Goal: Information Seeking & Learning: Learn about a topic

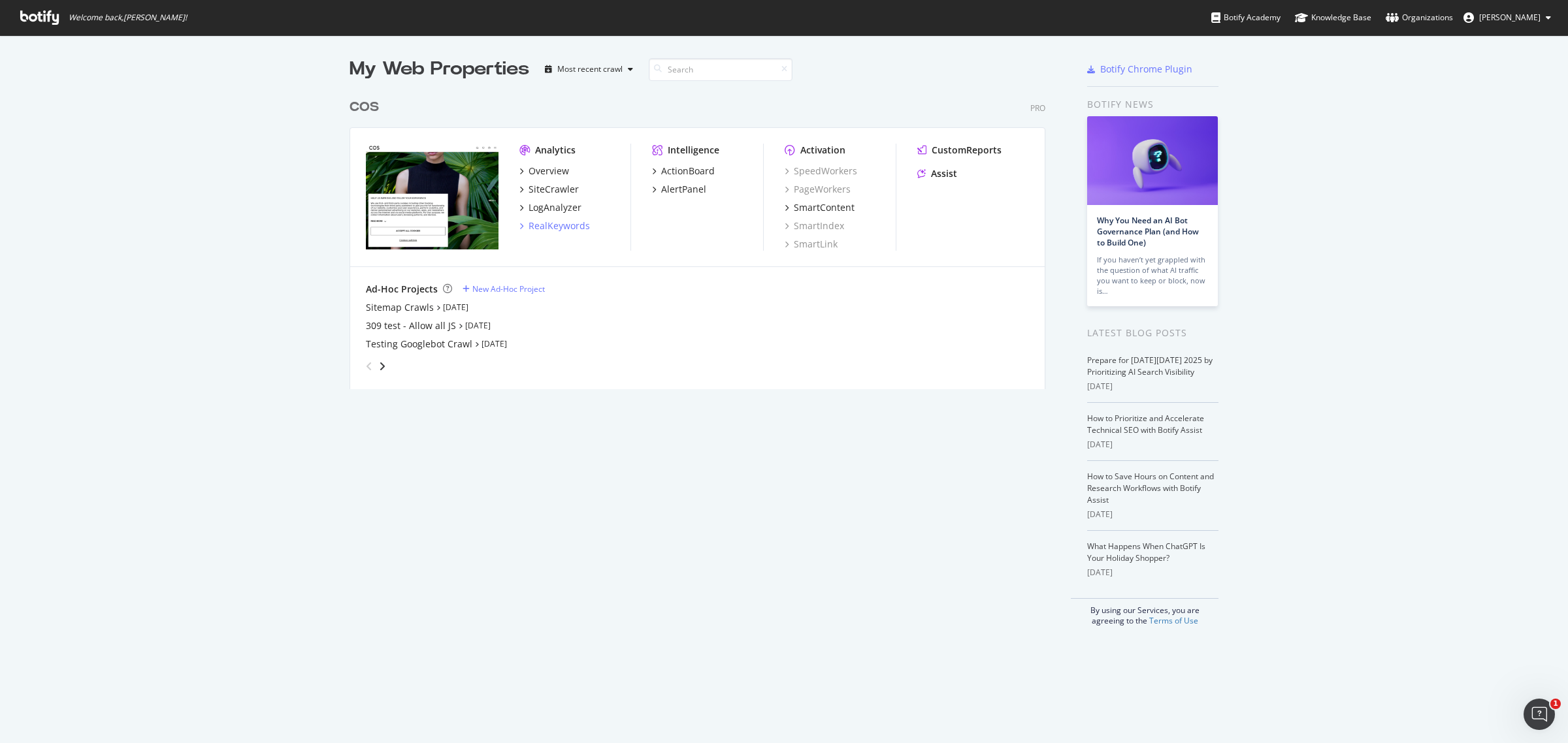
click at [571, 221] on div "RealKeywords" at bounding box center [559, 226] width 61 height 13
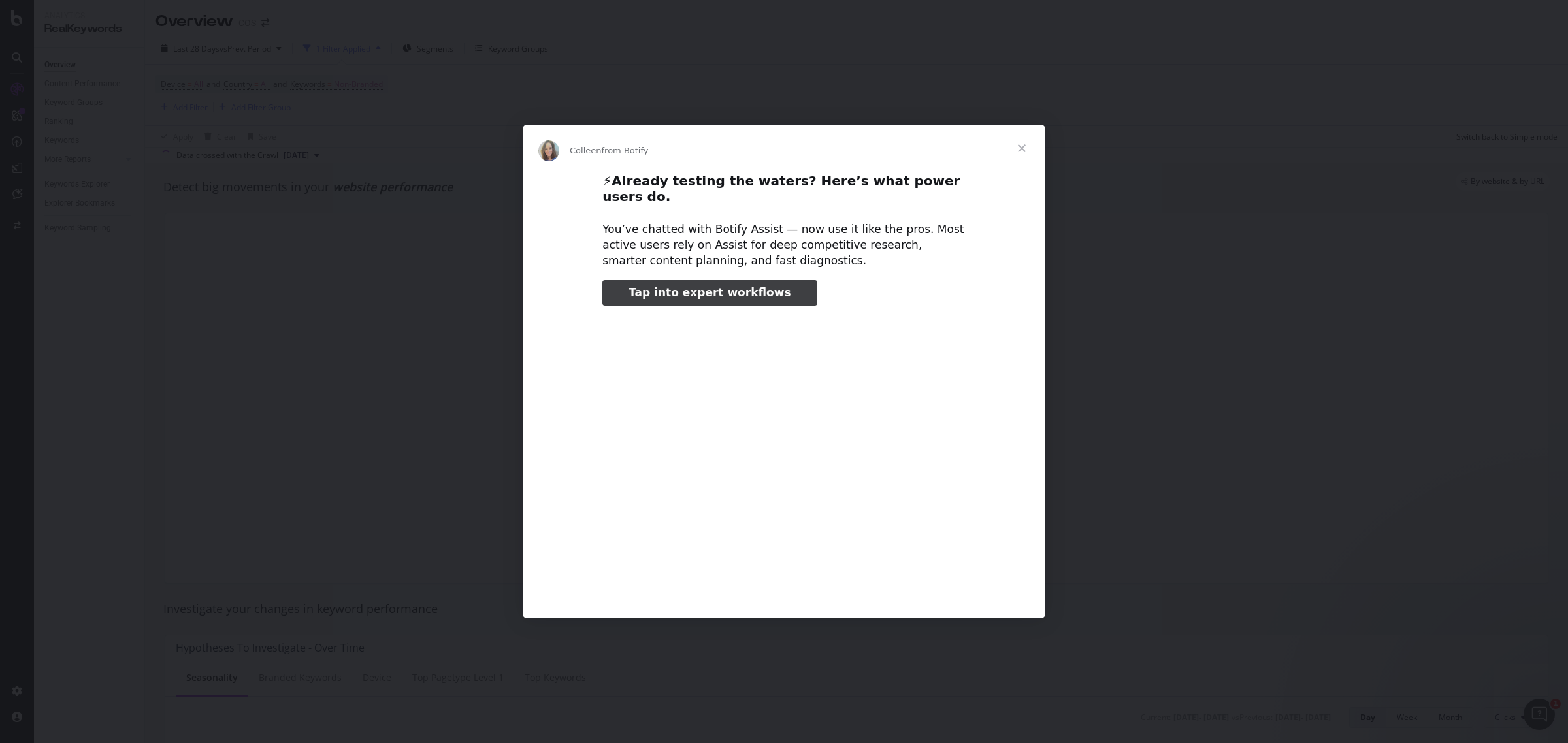
click at [1018, 155] on span "Close" at bounding box center [1021, 148] width 47 height 47
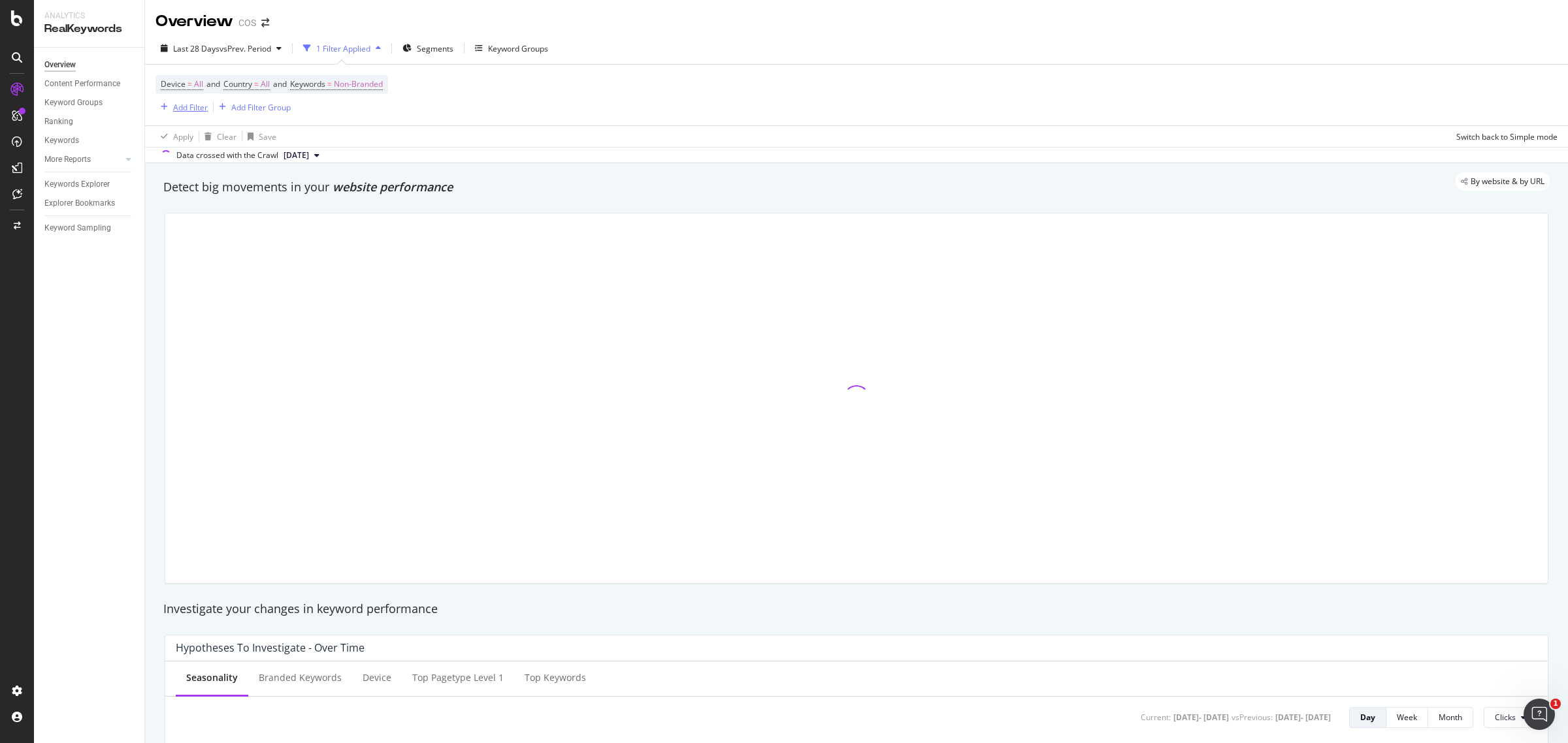
click at [190, 111] on div "Add Filter" at bounding box center [190, 107] width 35 height 11
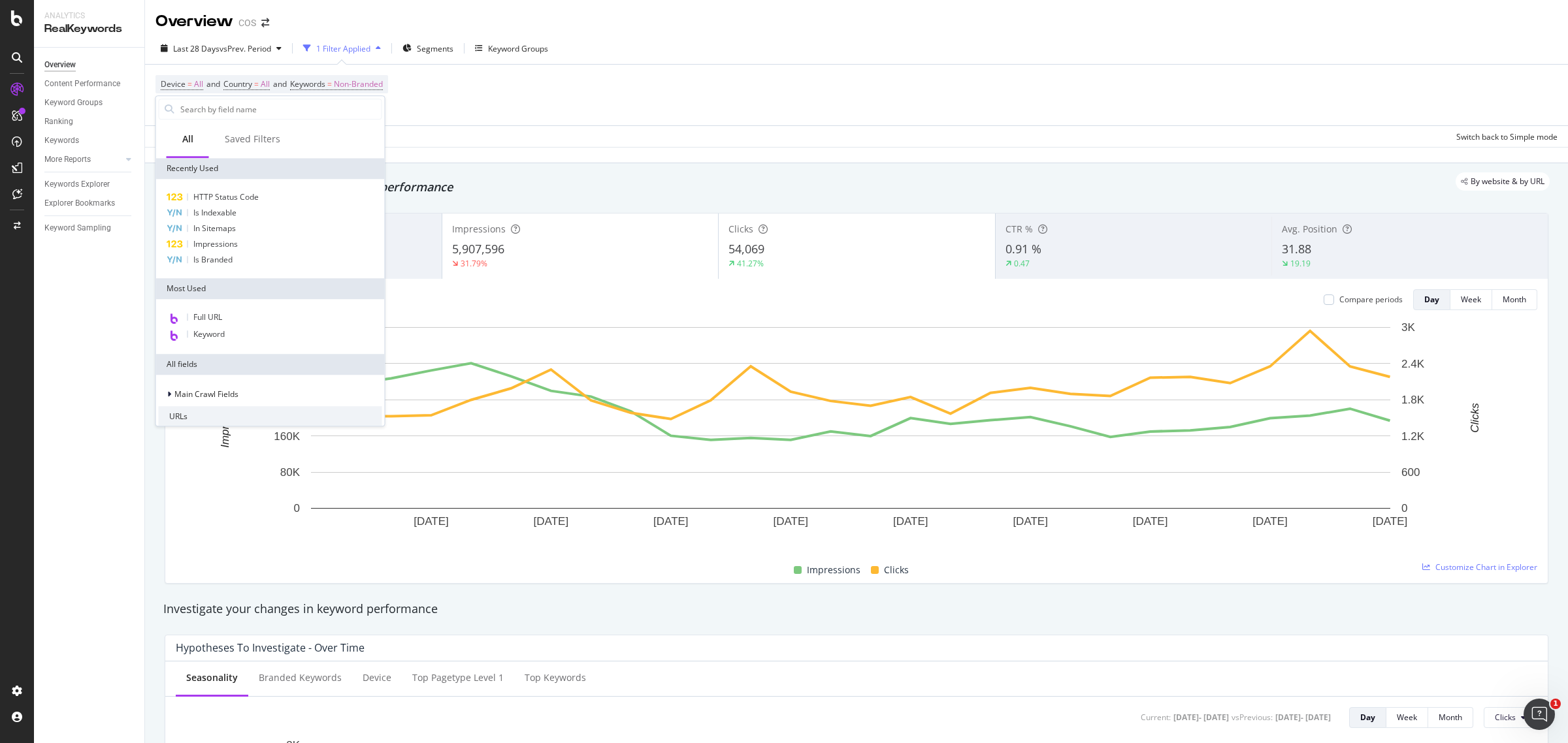
click at [348, 109] on input "text" at bounding box center [280, 109] width 203 height 20
click at [275, 318] on div "Full URL" at bounding box center [270, 318] width 223 height 17
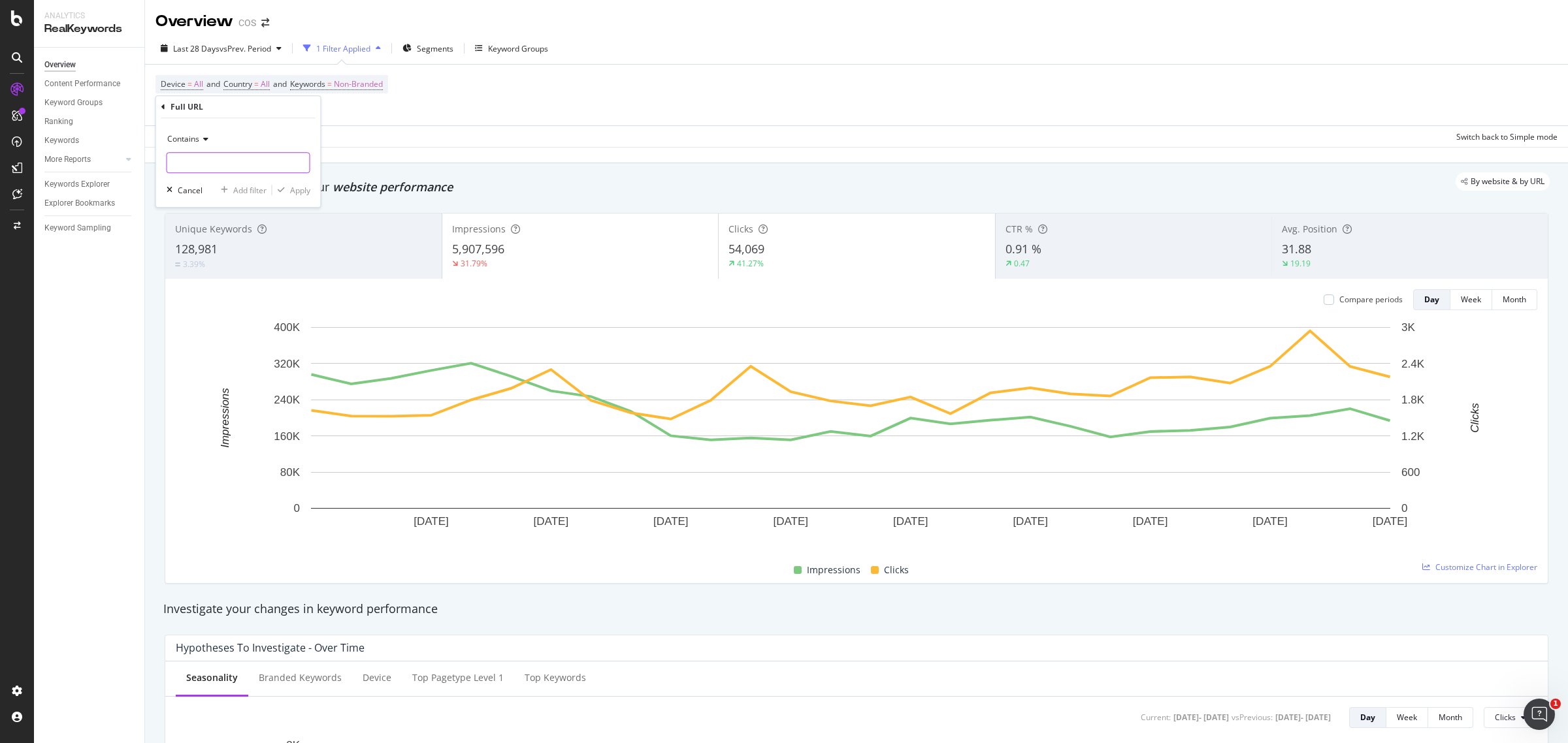
click at [199, 161] on input "text" at bounding box center [238, 162] width 142 height 21
type input "/styling/"
click at [299, 188] on div "Apply" at bounding box center [300, 190] width 20 height 11
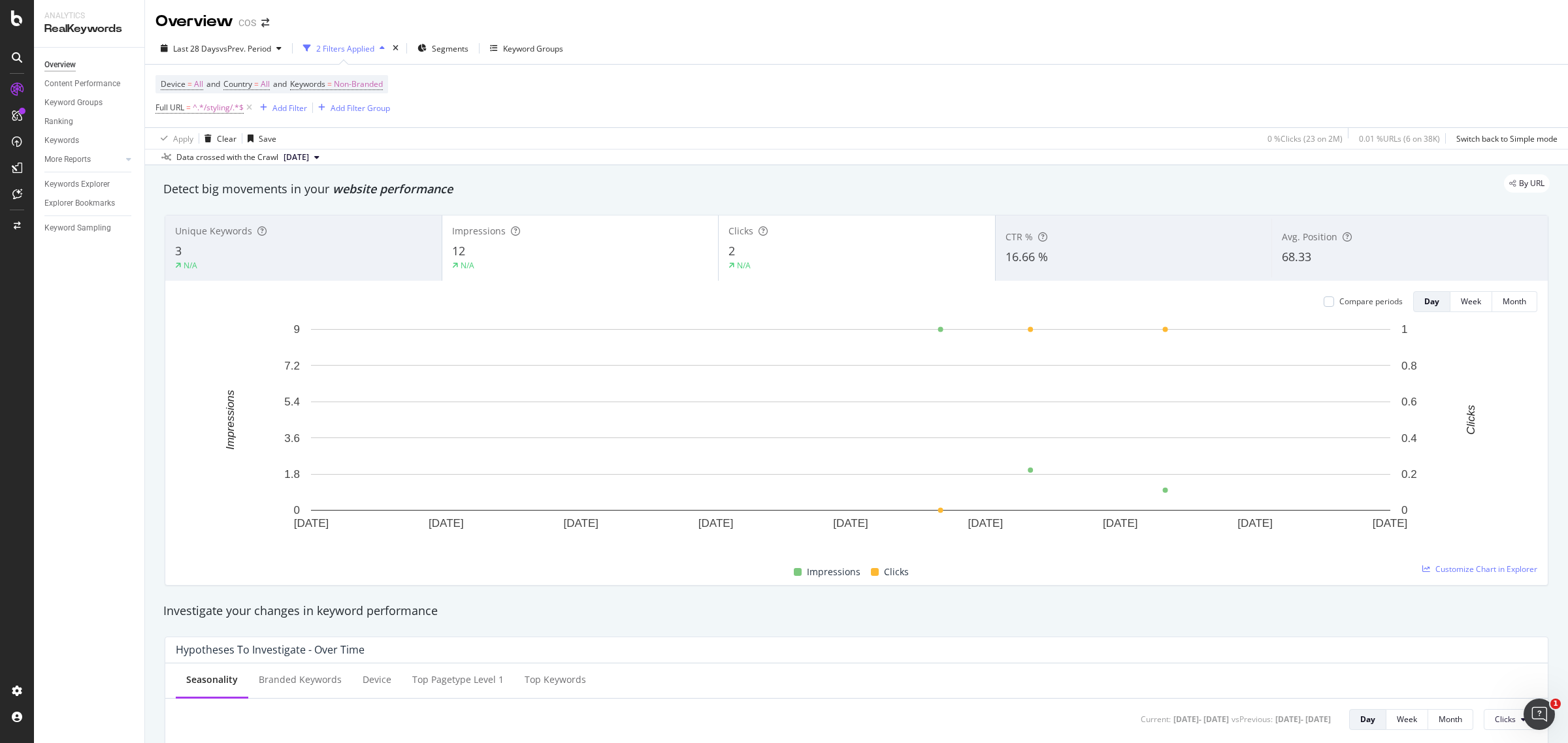
click at [1314, 265] on div "68.33" at bounding box center [1409, 257] width 256 height 17
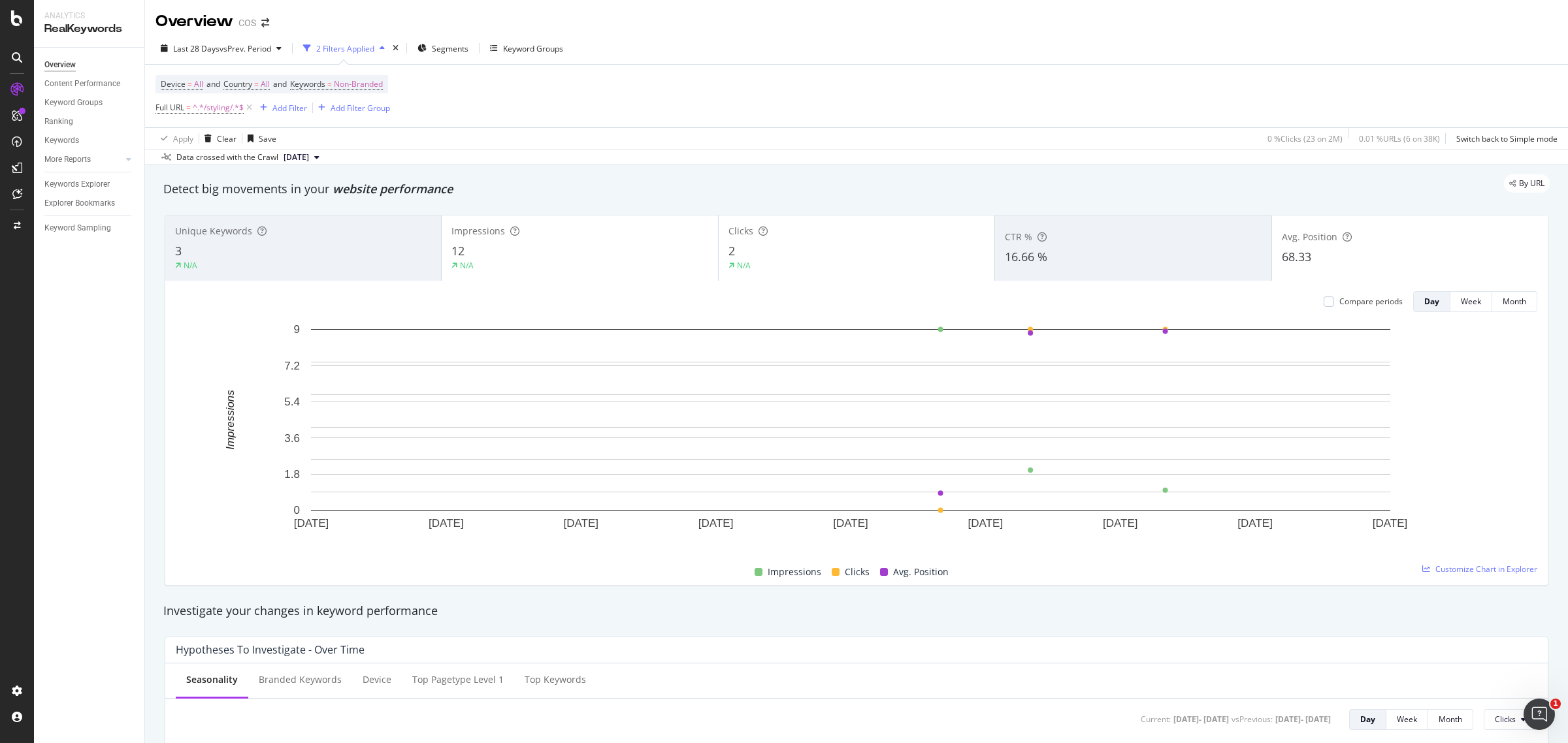
click at [311, 276] on div "Unique Keywords 3 N/A" at bounding box center [304, 248] width 276 height 59
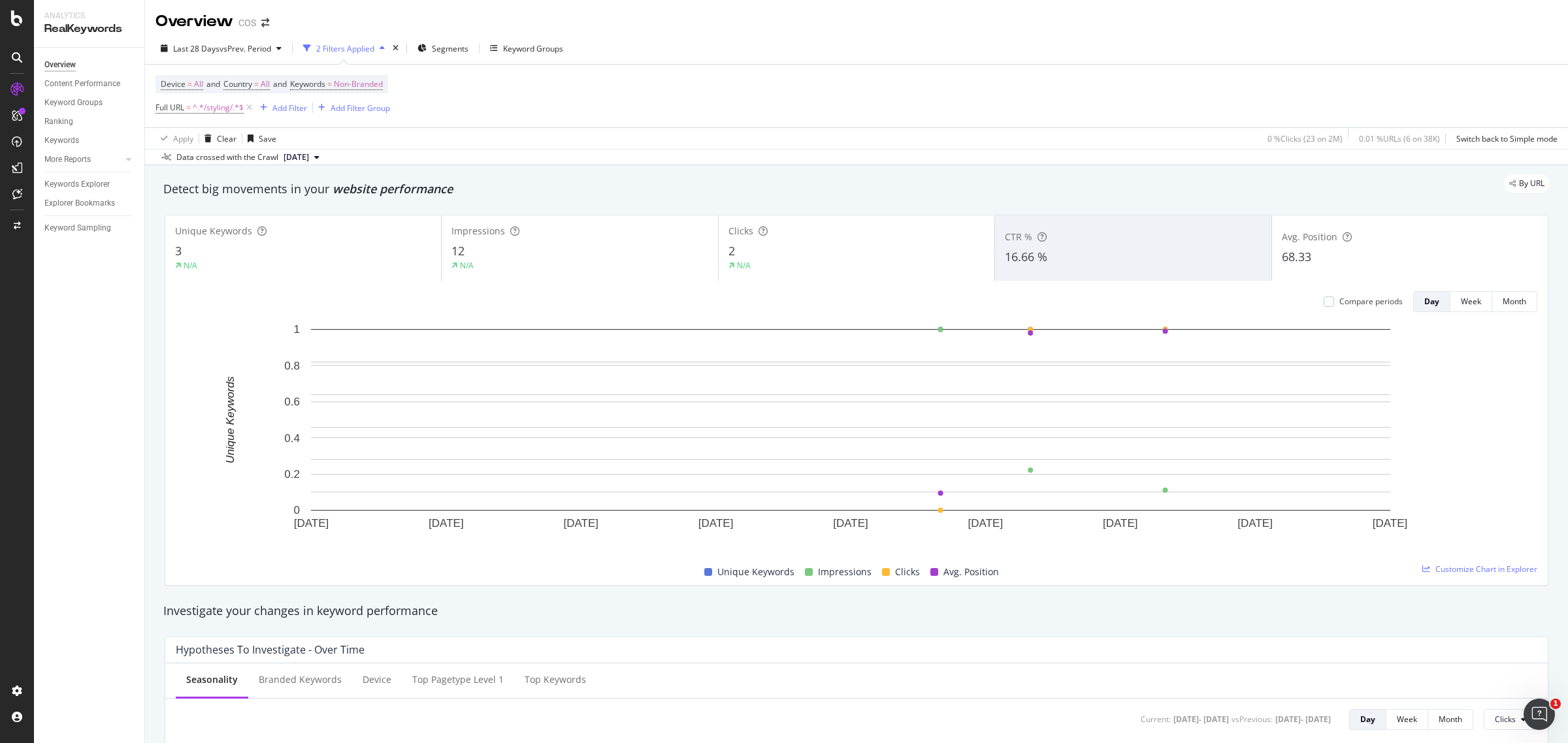
click at [873, 259] on div "2" at bounding box center [857, 251] width 256 height 17
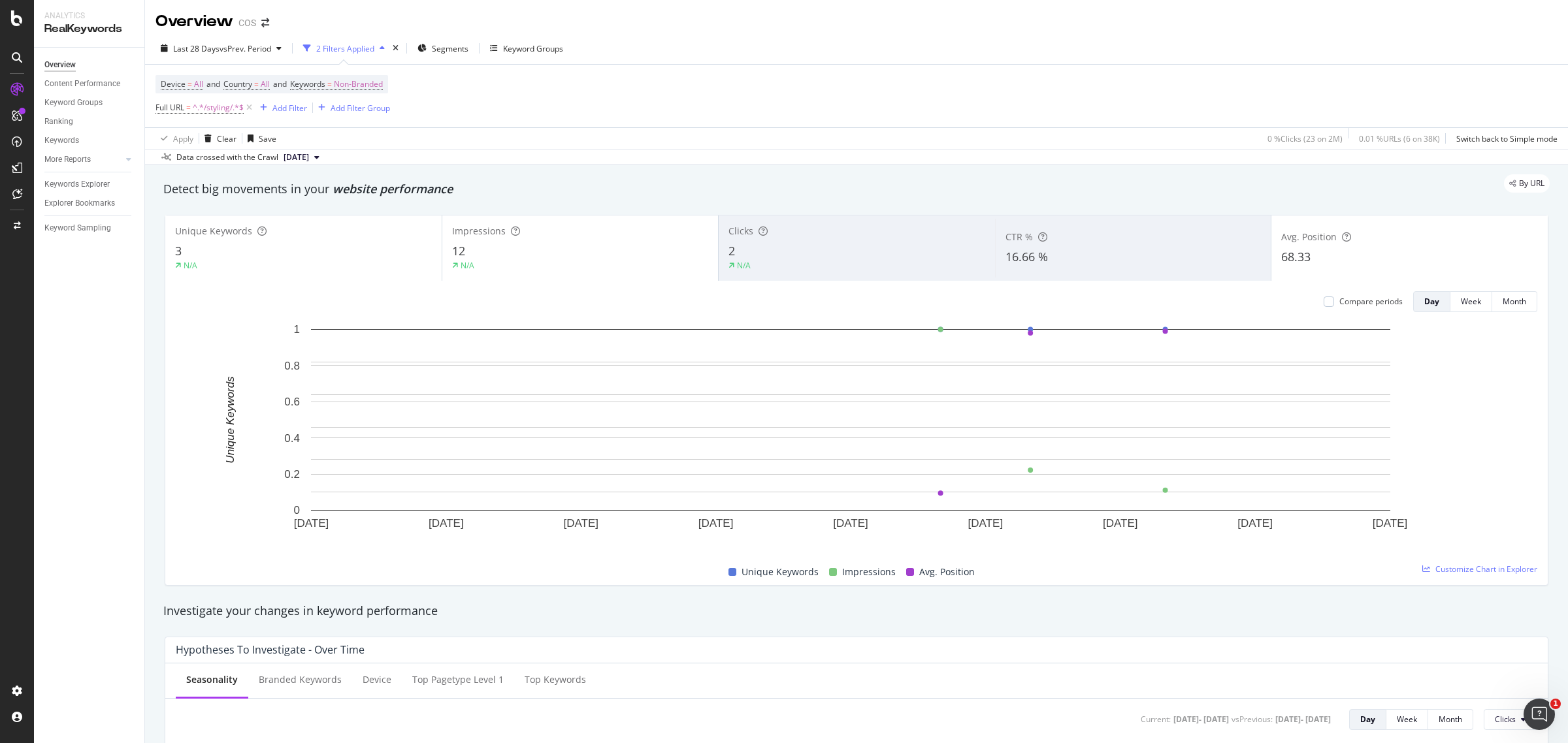
click at [578, 249] on div "12" at bounding box center [580, 251] width 257 height 17
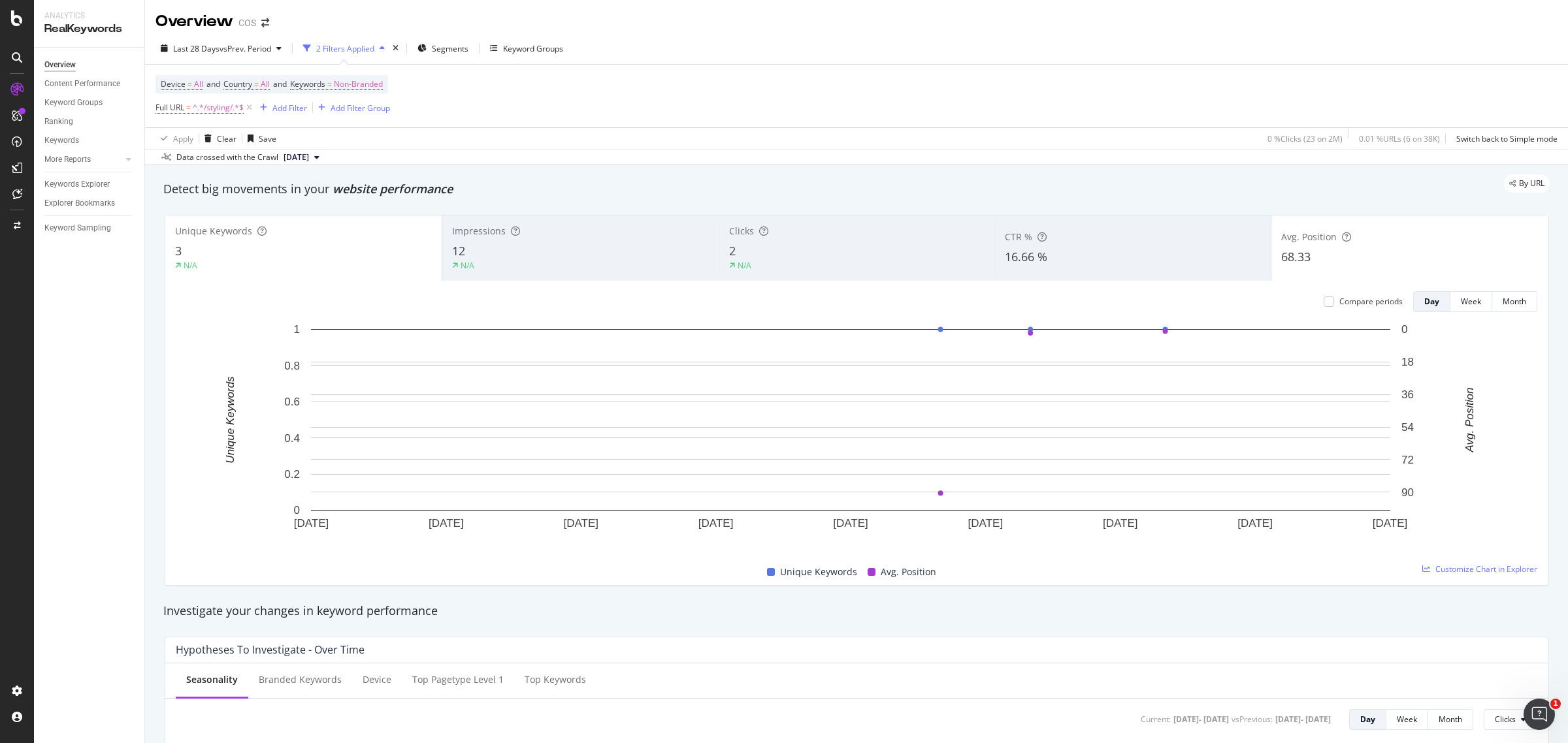
click at [1392, 196] on div "Detect big movements in your website performance" at bounding box center [857, 190] width 1386 height 17
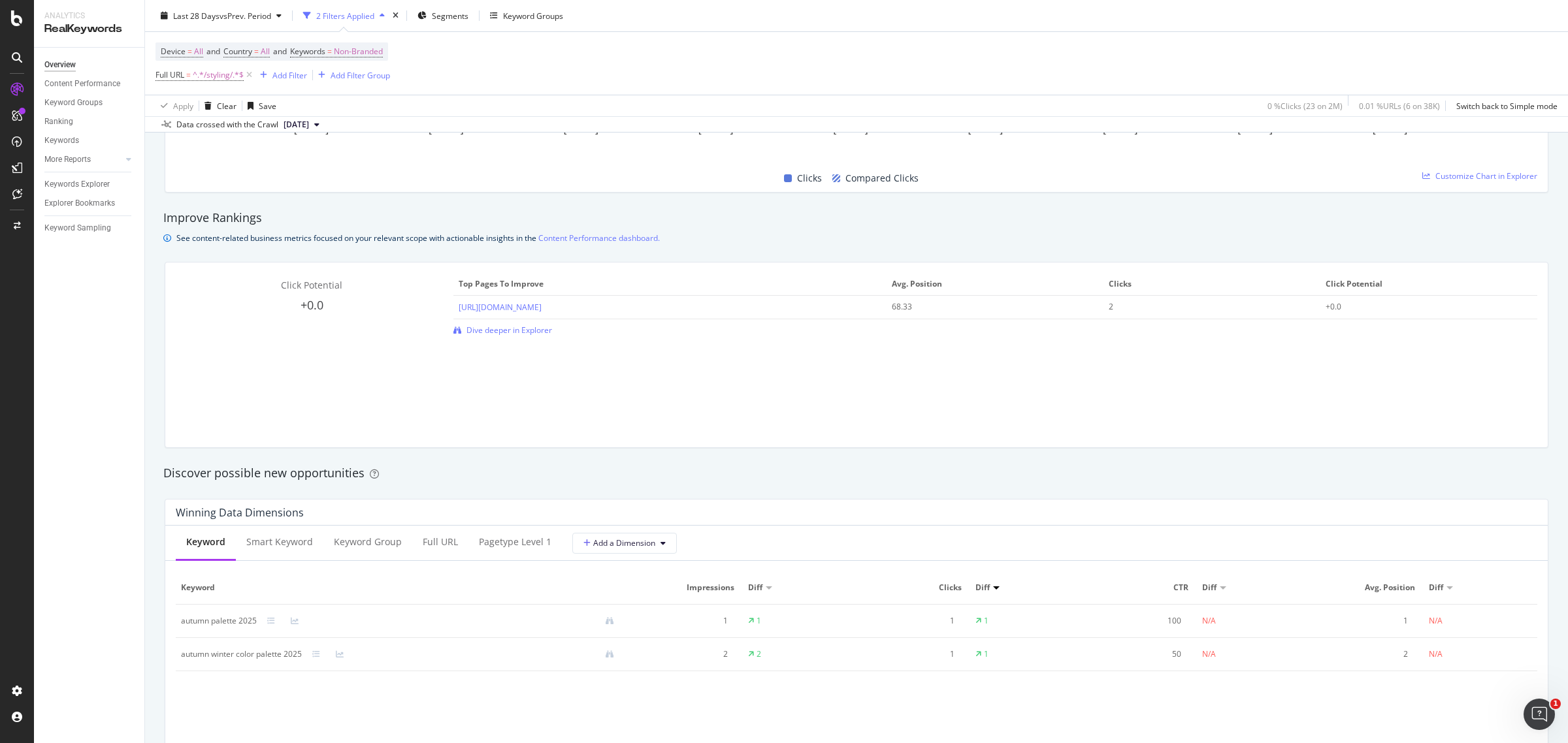
scroll to position [816, 0]
click at [69, 174] on div "Overview SiteCrawler LogAnalyzer RealKeywords EngagementAnalytics" at bounding box center [92, 168] width 89 height 107
click at [72, 173] on div "LogAnalyzer" at bounding box center [74, 168] width 51 height 13
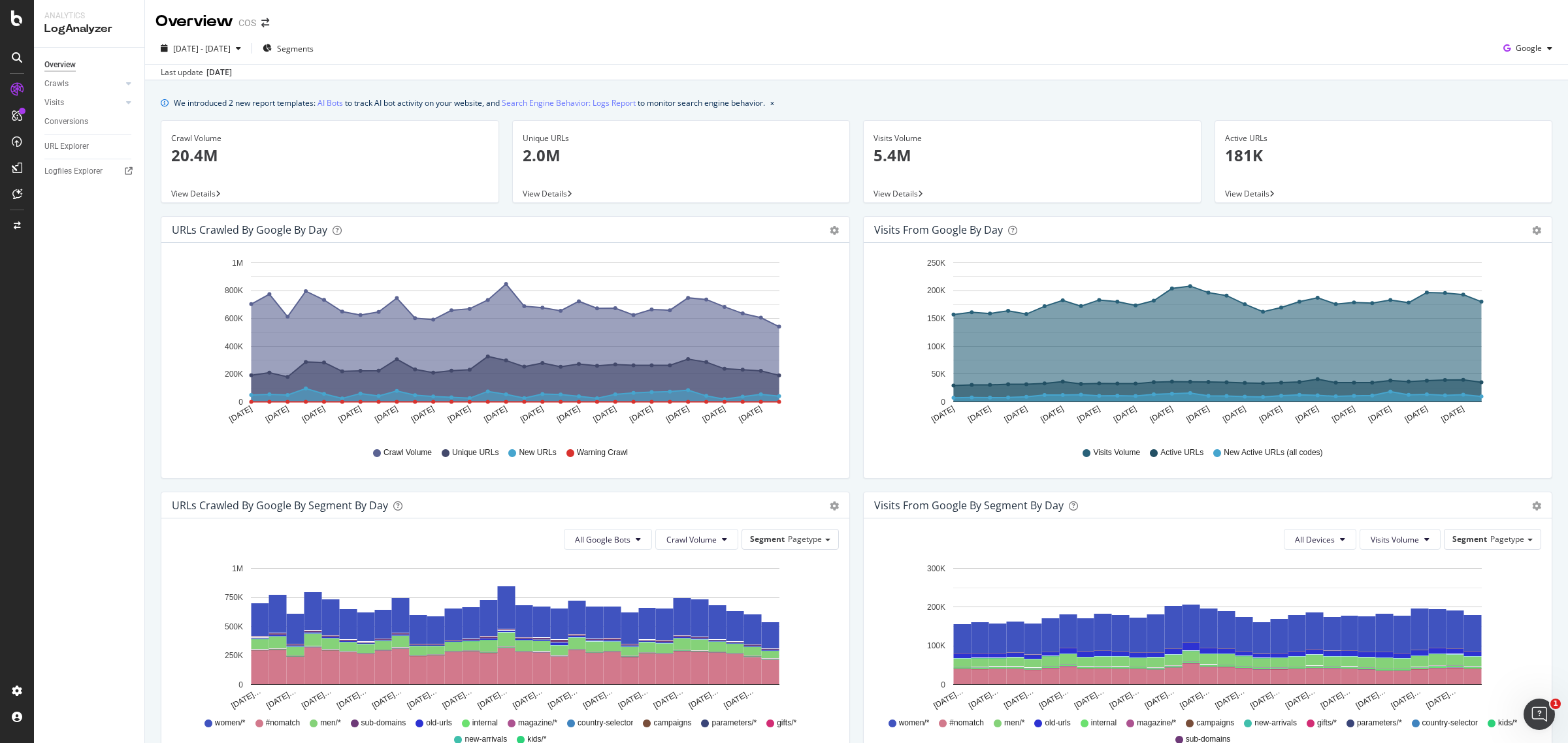
click at [304, 45] on span "Segments" at bounding box center [295, 49] width 36 height 11
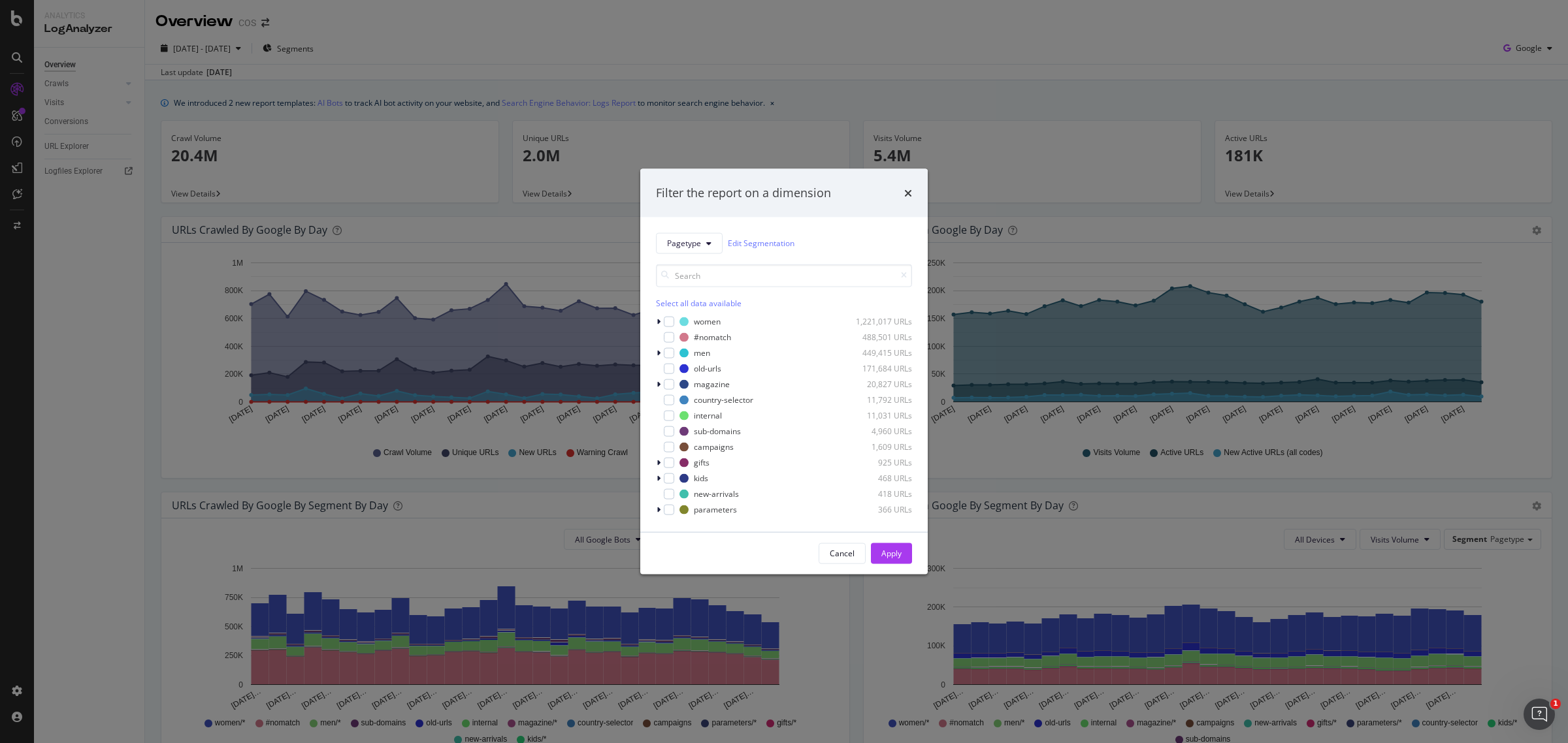
click at [915, 194] on div "Filter the report on a dimension" at bounding box center [784, 193] width 287 height 48
click at [891, 194] on div "Filter the report on a dimension" at bounding box center [784, 193] width 256 height 17
click at [906, 191] on icon "times" at bounding box center [908, 192] width 8 height 11
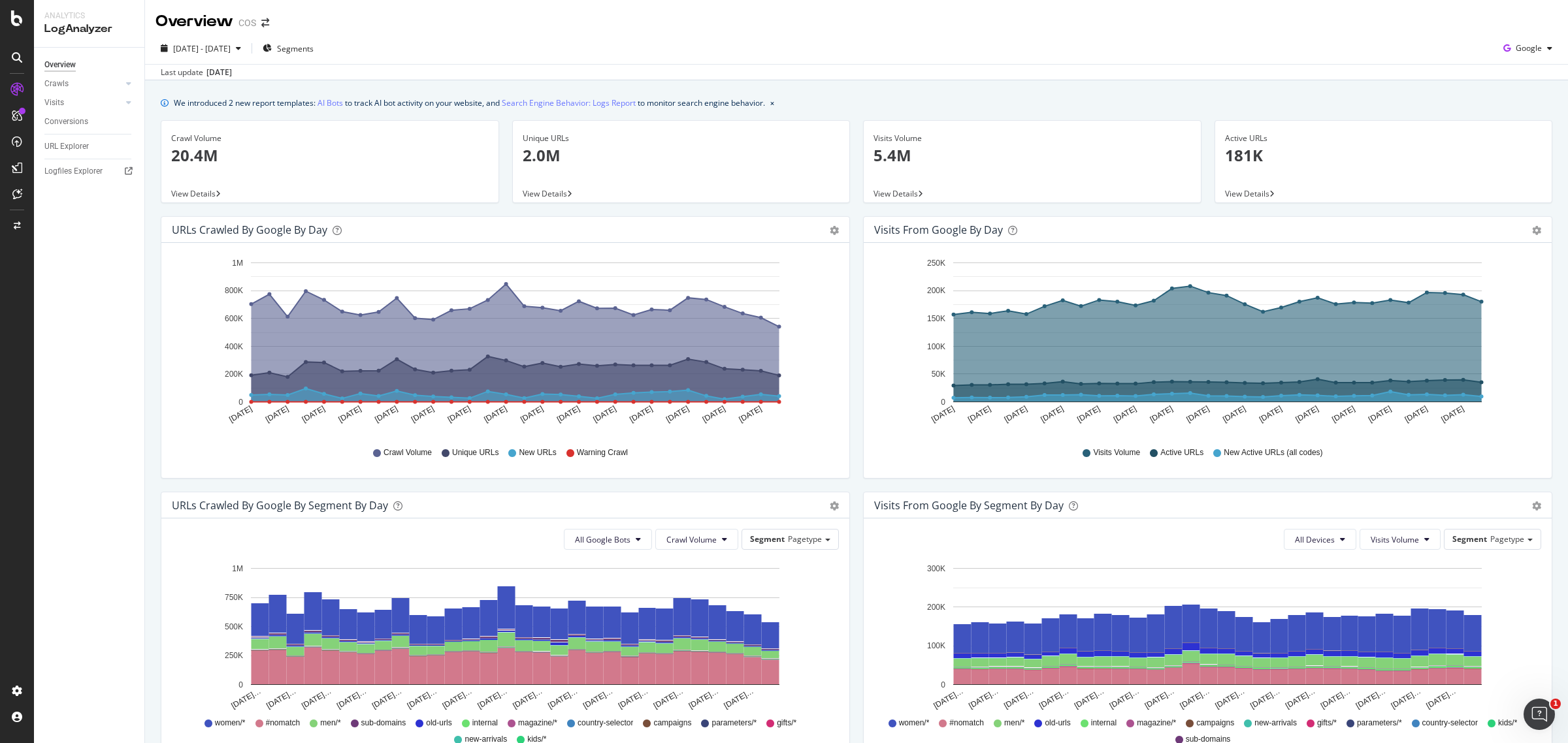
click at [63, 141] on div "URL Explorer" at bounding box center [66, 146] width 44 height 13
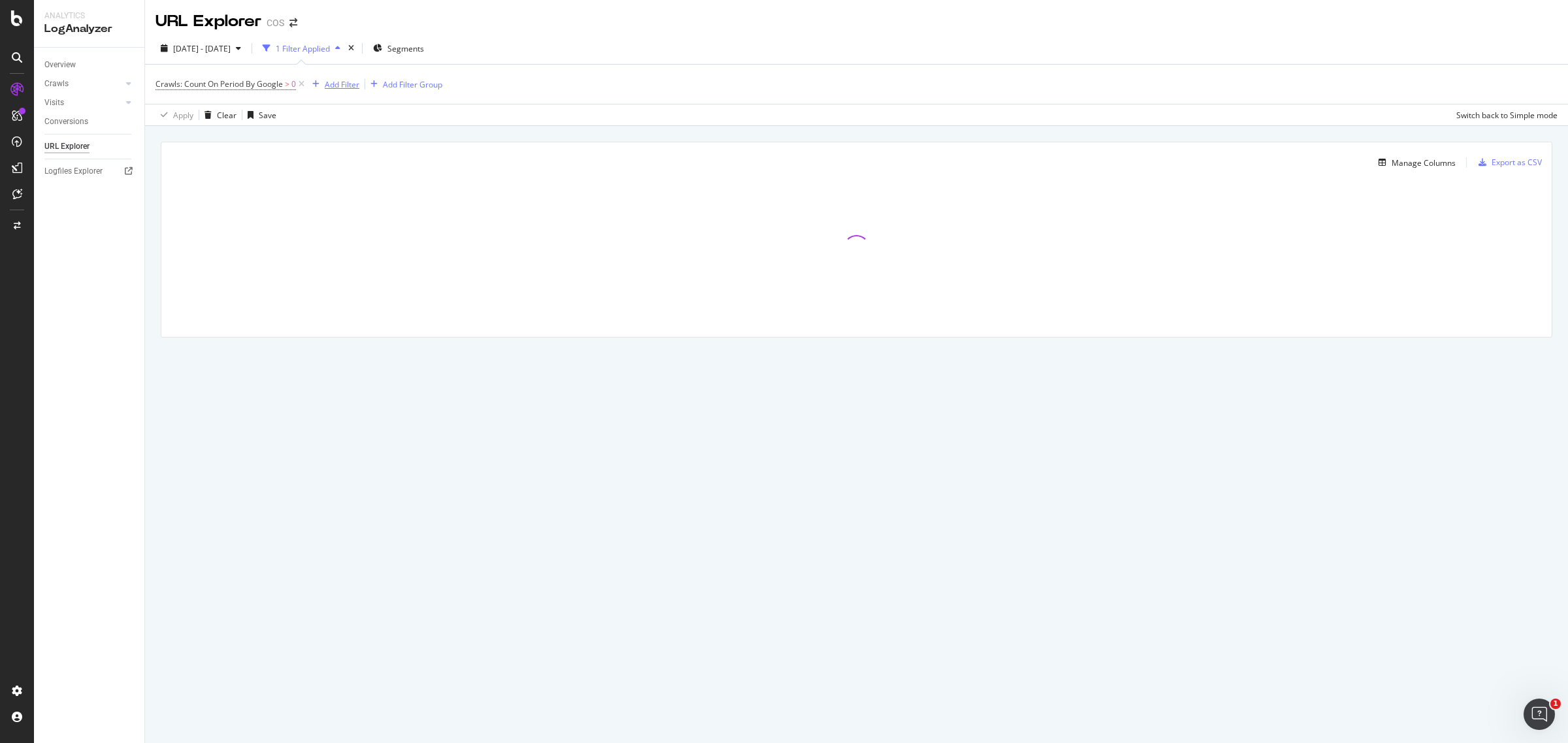
click at [340, 85] on div "Add Filter" at bounding box center [342, 85] width 35 height 11
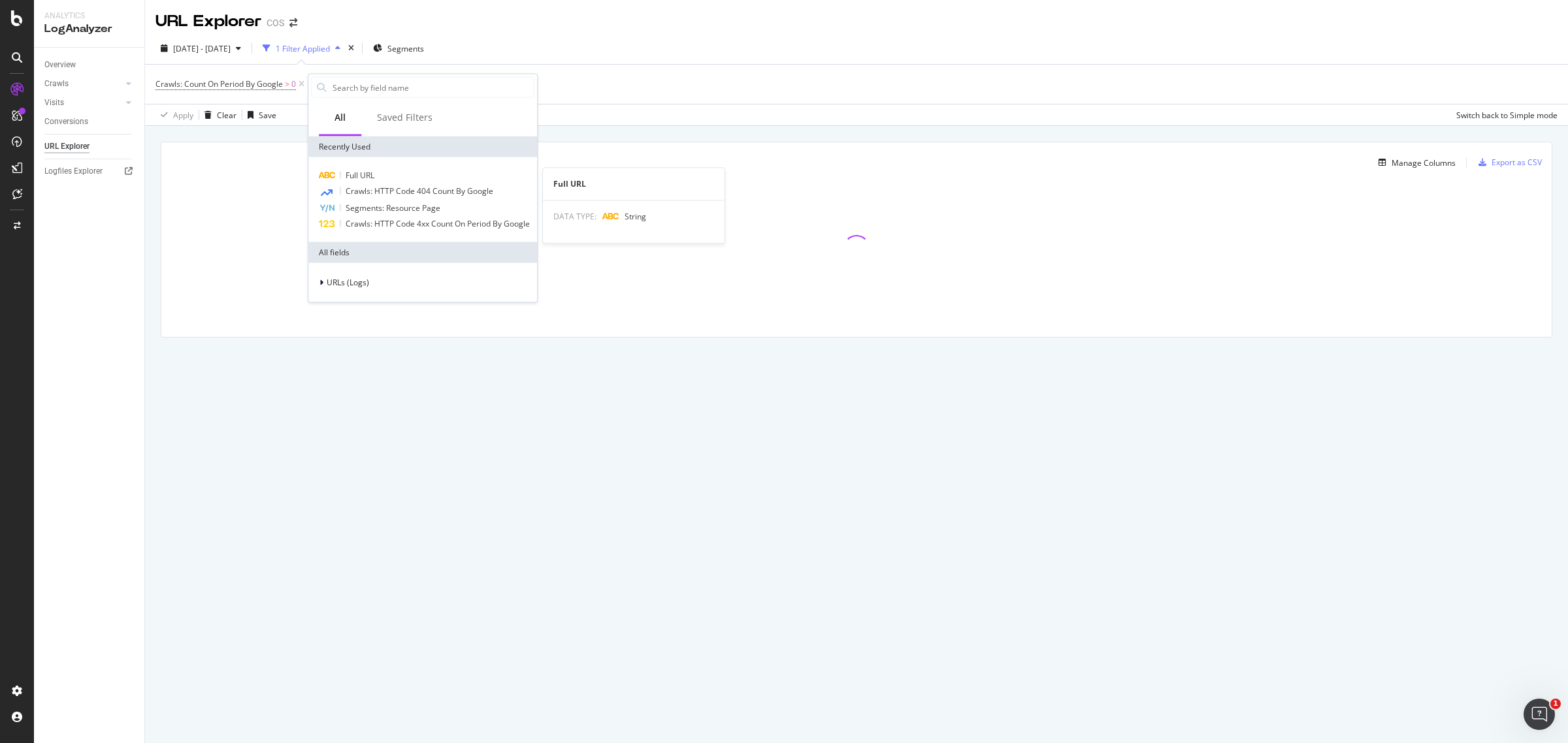
click at [375, 174] on div "Full URL" at bounding box center [422, 175] width 223 height 16
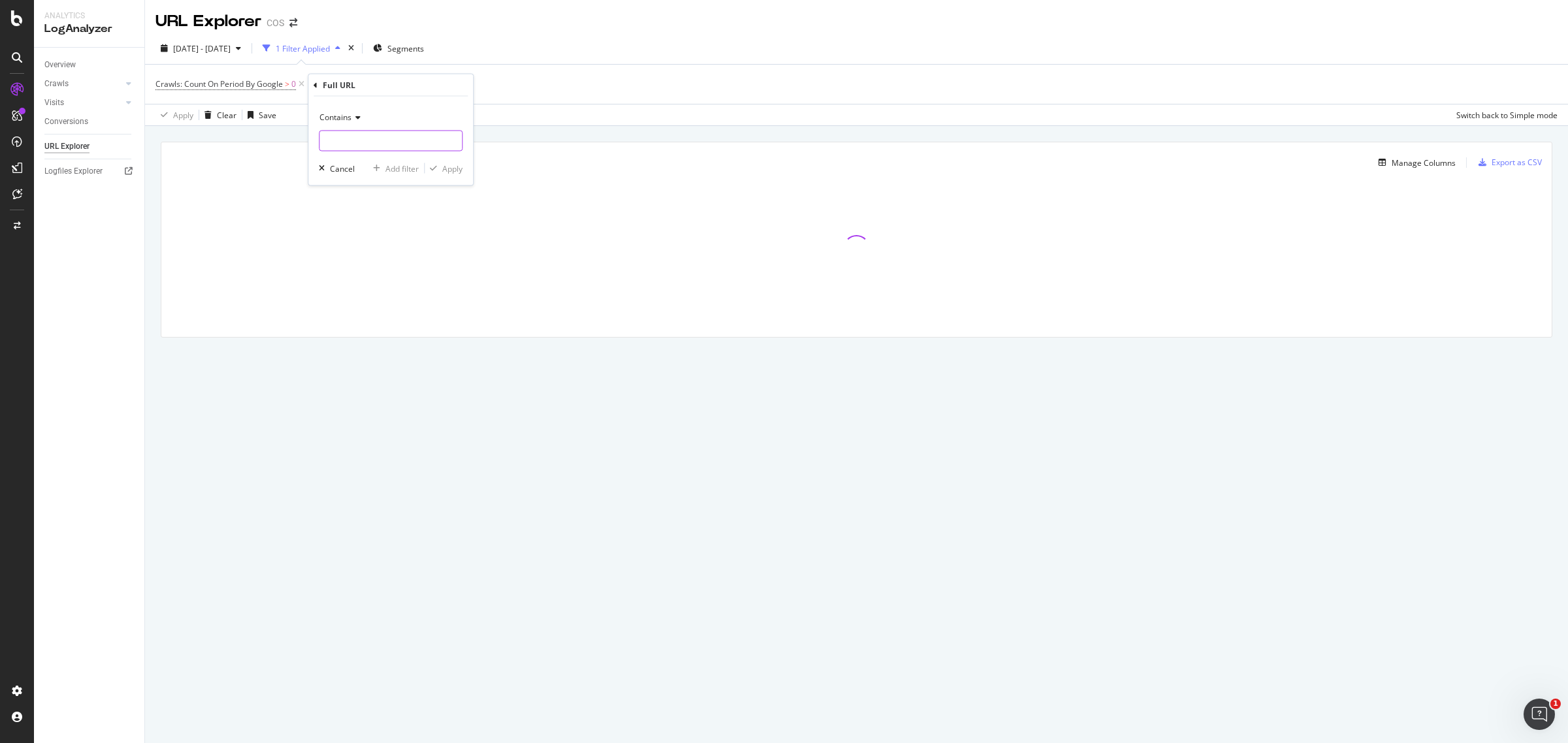
click at [379, 142] on input "text" at bounding box center [390, 141] width 142 height 21
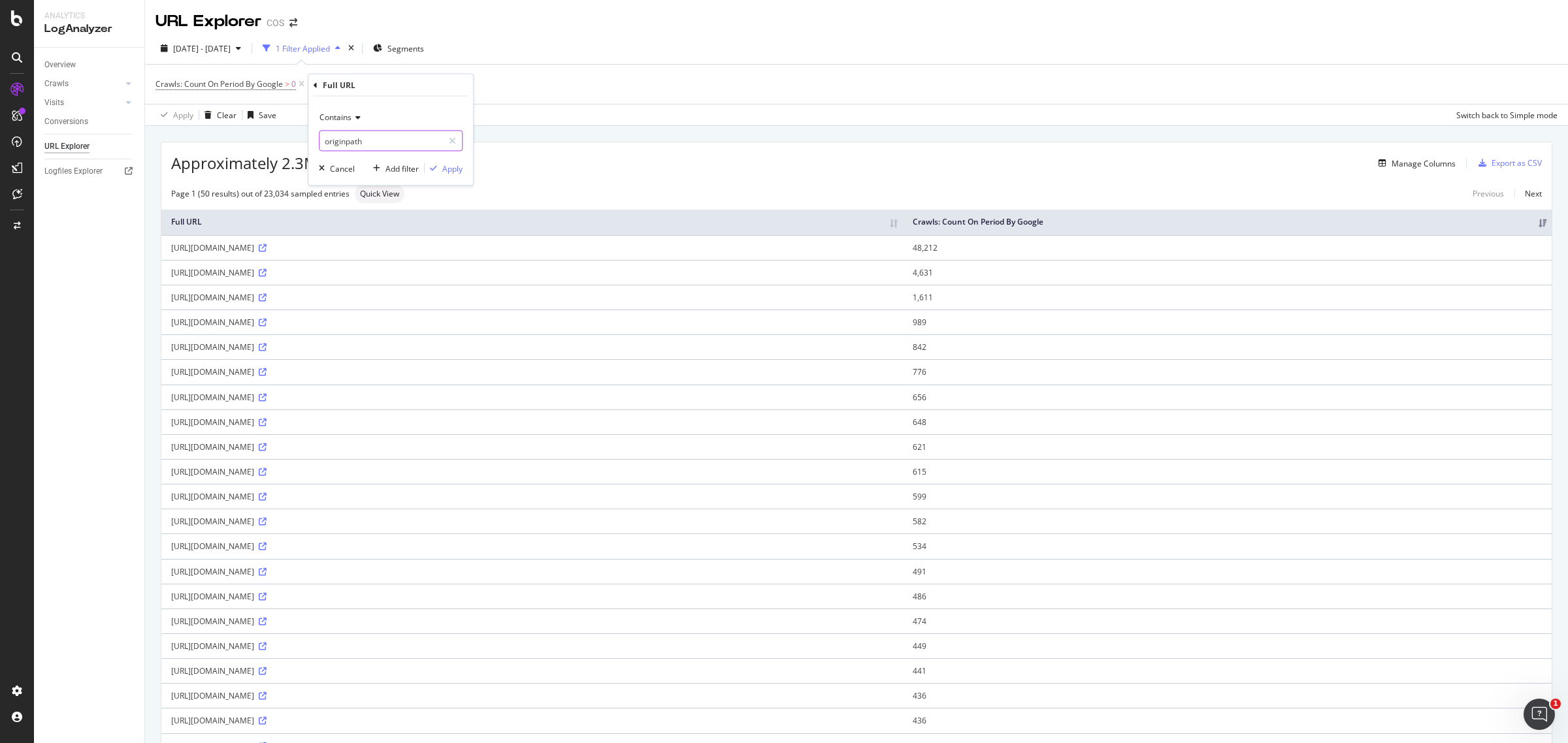
type input "originpath"
click at [441, 168] on div "button" at bounding box center [433, 168] width 18 height 8
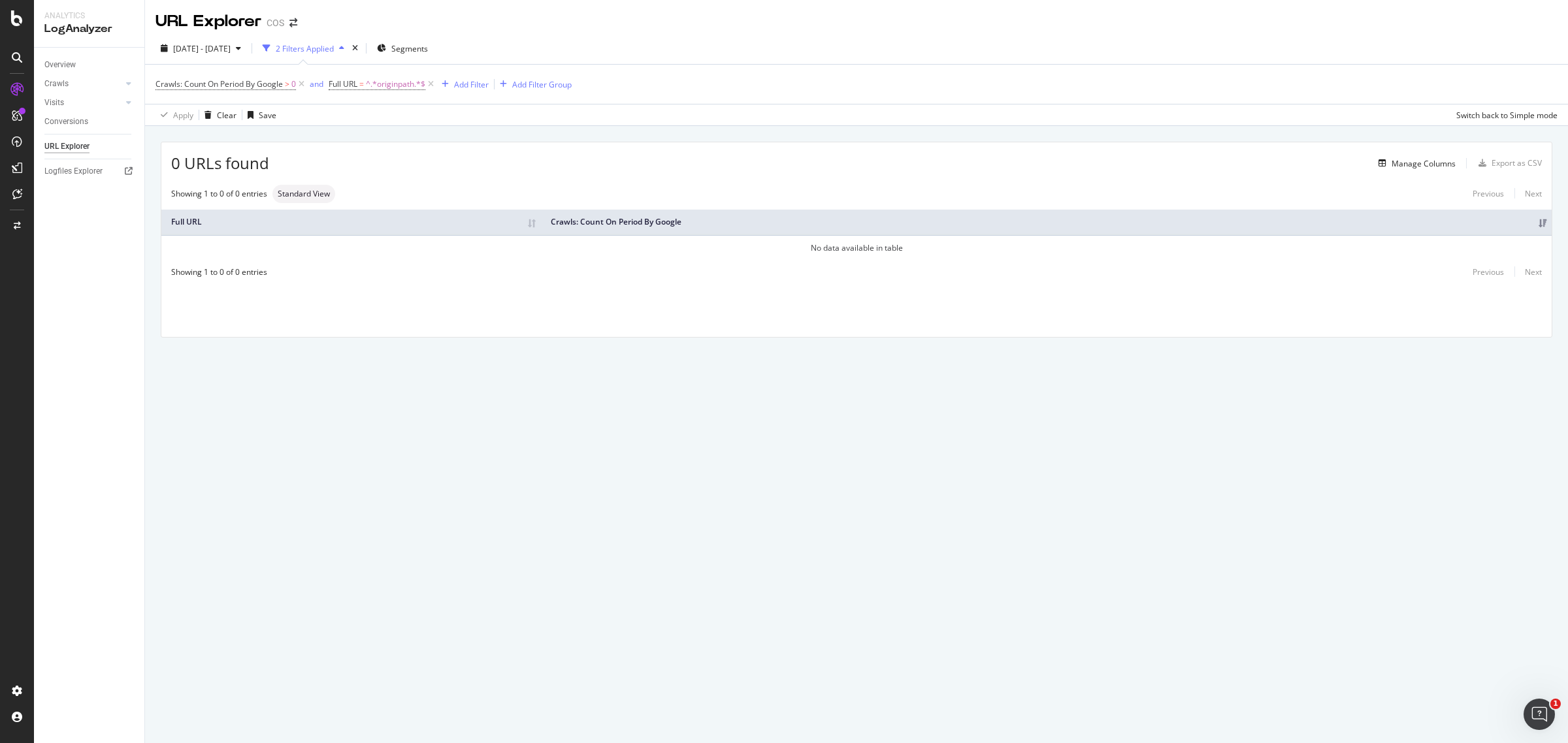
click at [367, 85] on span "Full URL = ^.*originpath.*$" at bounding box center [377, 84] width 97 height 12
click at [410, 139] on input "originpath" at bounding box center [404, 138] width 124 height 21
paste input "?originPath="
type input "?originPath="
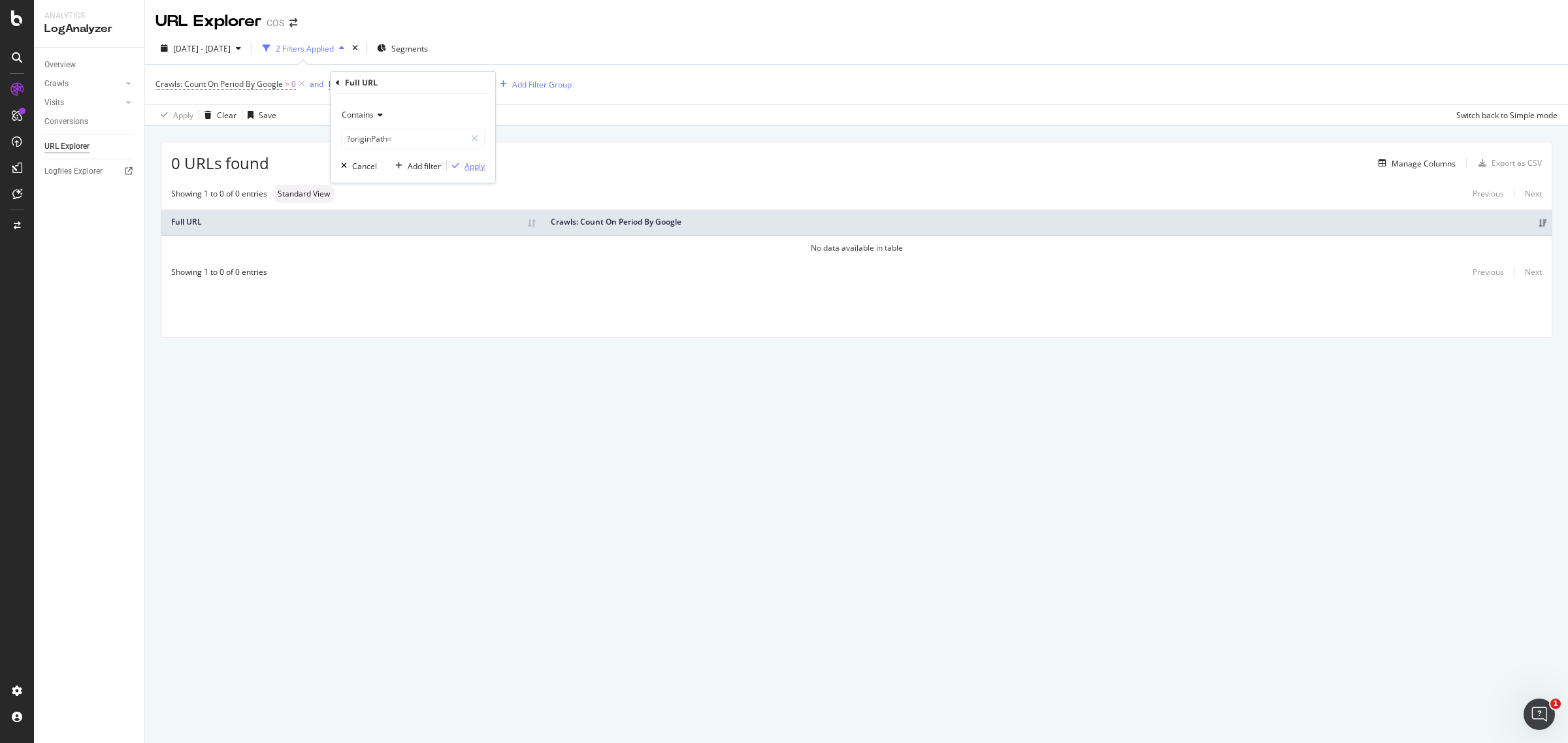
click at [464, 170] on div "Apply" at bounding box center [474, 166] width 20 height 11
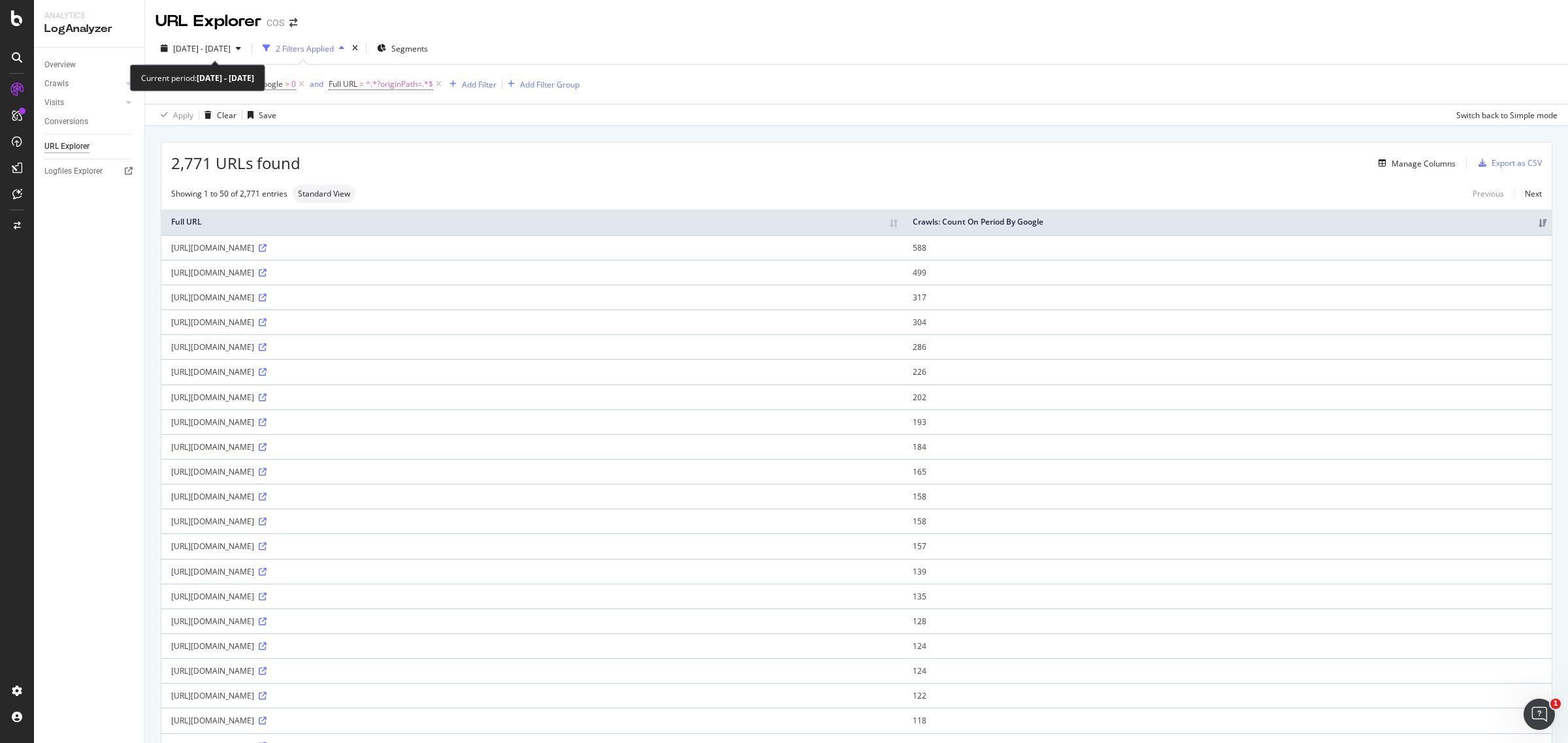
click at [210, 53] on span "[DATE] - [DATE]" at bounding box center [202, 49] width 58 height 11
click at [230, 50] on span "[DATE] - [DATE]" at bounding box center [202, 49] width 58 height 11
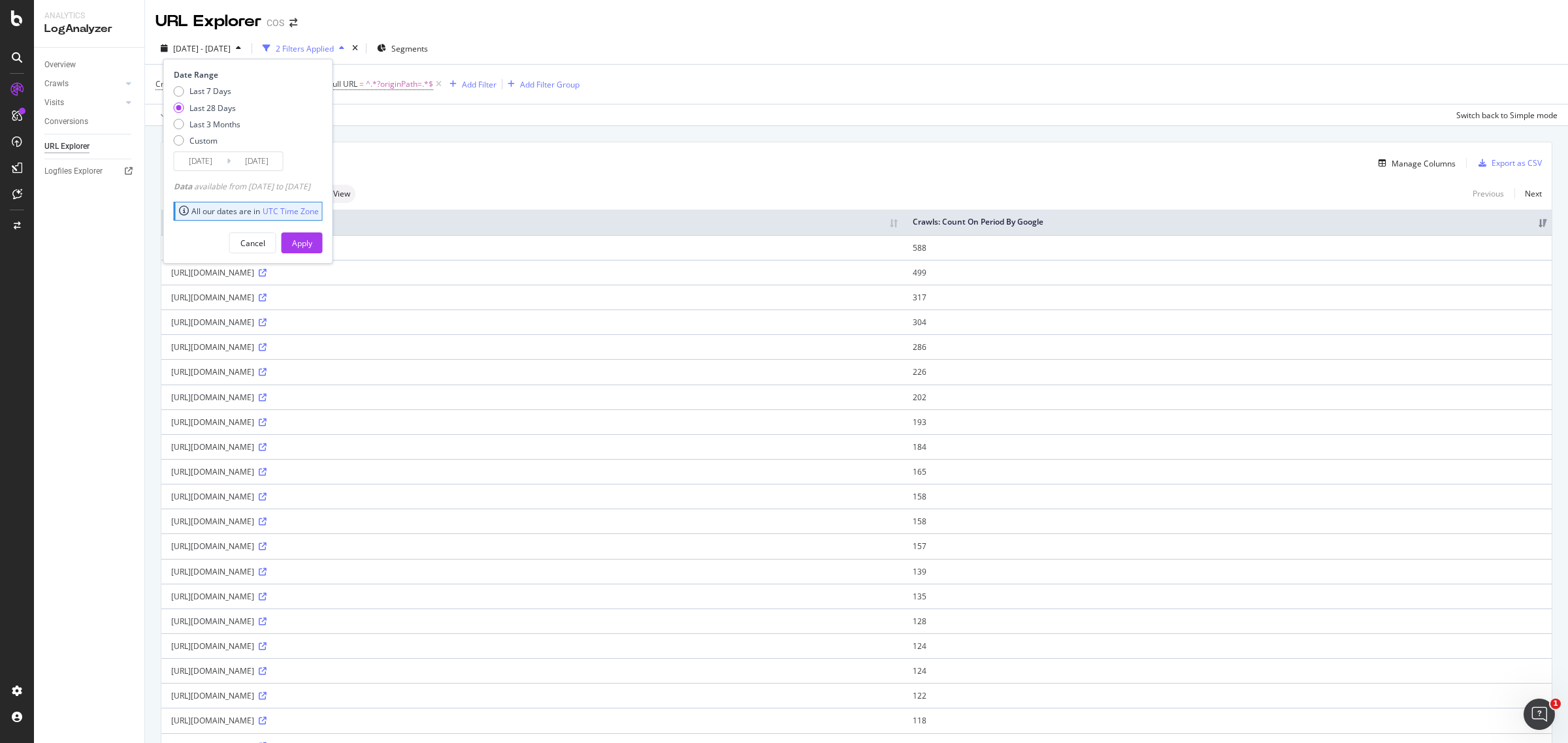
click at [839, 73] on div "Crawls: Count On Period By Google > 0 and Full URL = ^.*?originPath=.*$ Add Fil…" at bounding box center [857, 84] width 1402 height 39
